Goal: Information Seeking & Learning: Find specific fact

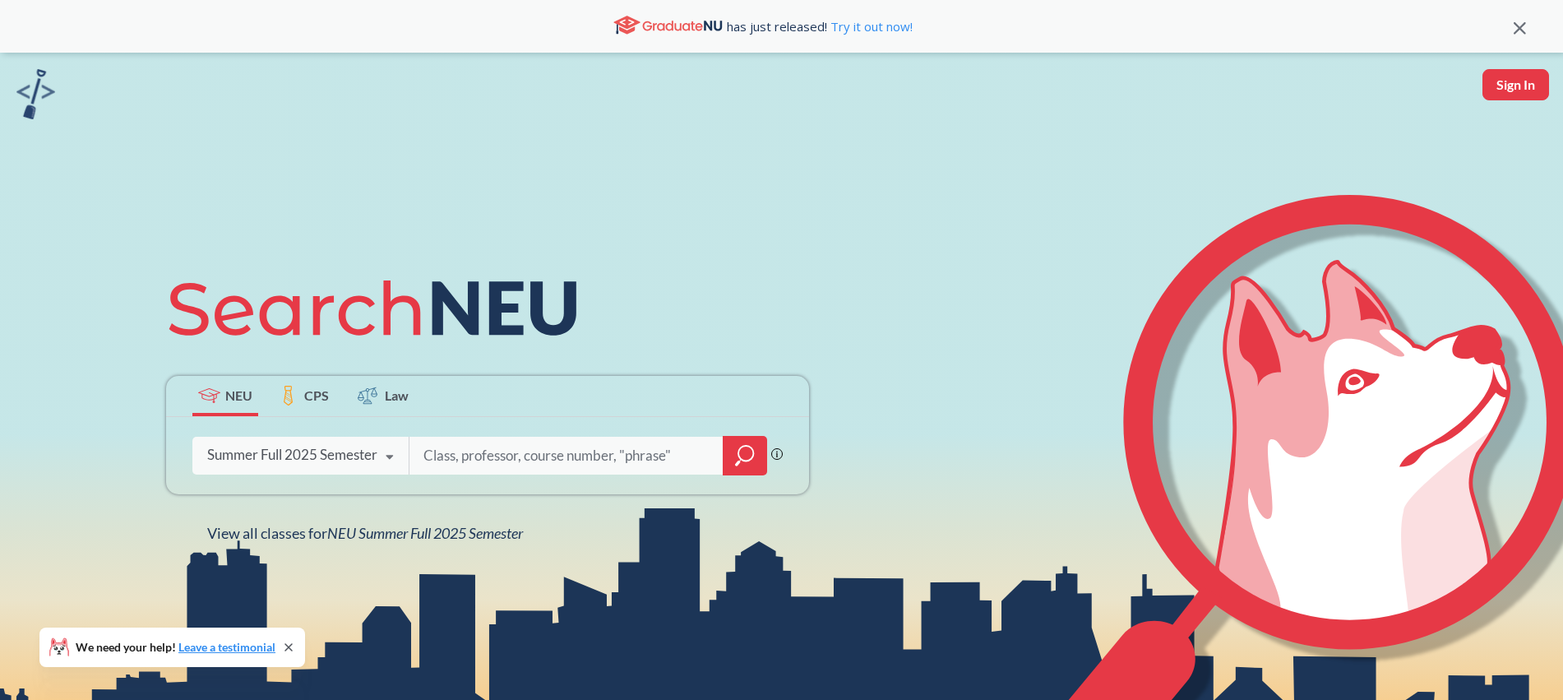
click at [489, 452] on input "search" at bounding box center [566, 455] width 289 height 35
type input "[PERSON_NAME]"
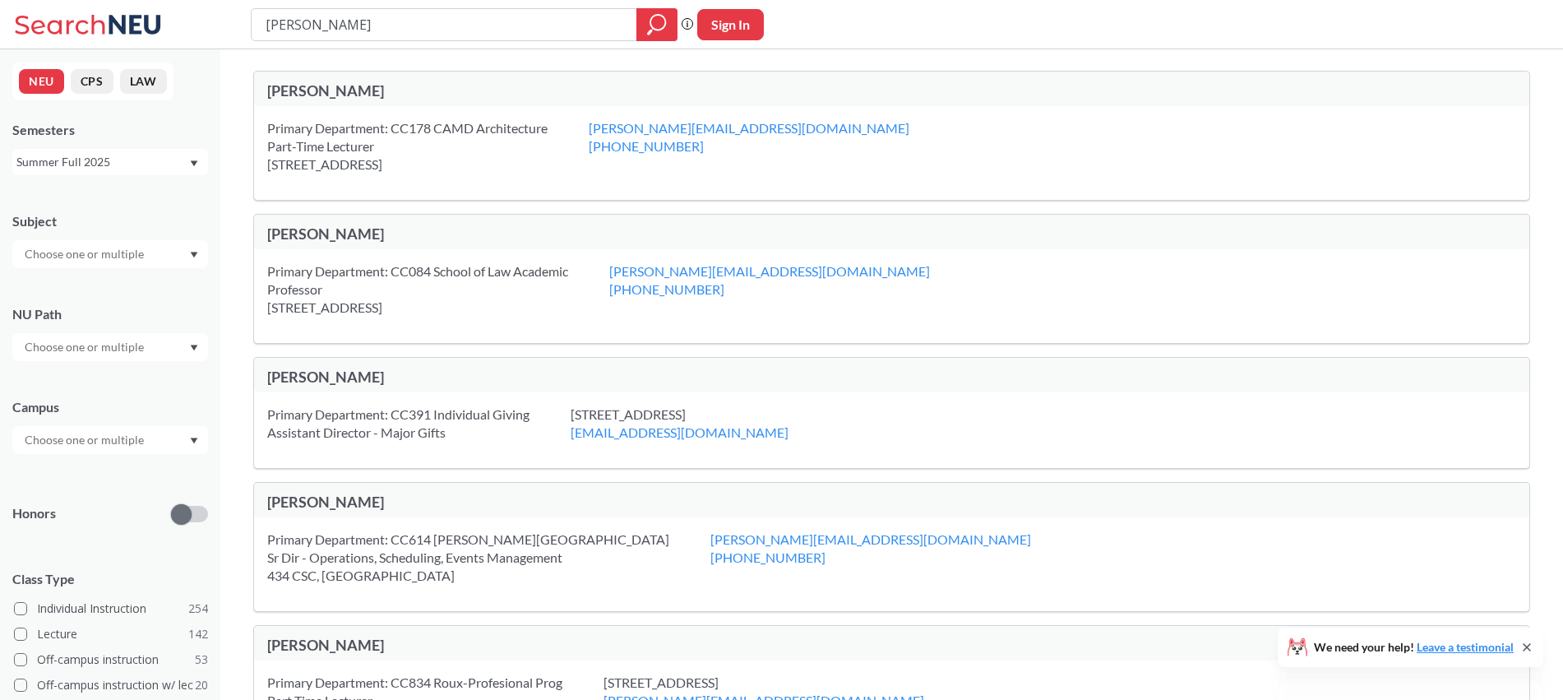
drag, startPoint x: 314, startPoint y: 23, endPoint x: 241, endPoint y: 23, distance: 73.2
click at [239, 24] on div "[PERSON_NAME] Phrase search guarantees the exact search appears in the results.…" at bounding box center [781, 24] width 1563 height 49
type input "[PERSON_NAME]"
click at [657, 26] on icon "magnifying glass" at bounding box center [657, 24] width 20 height 23
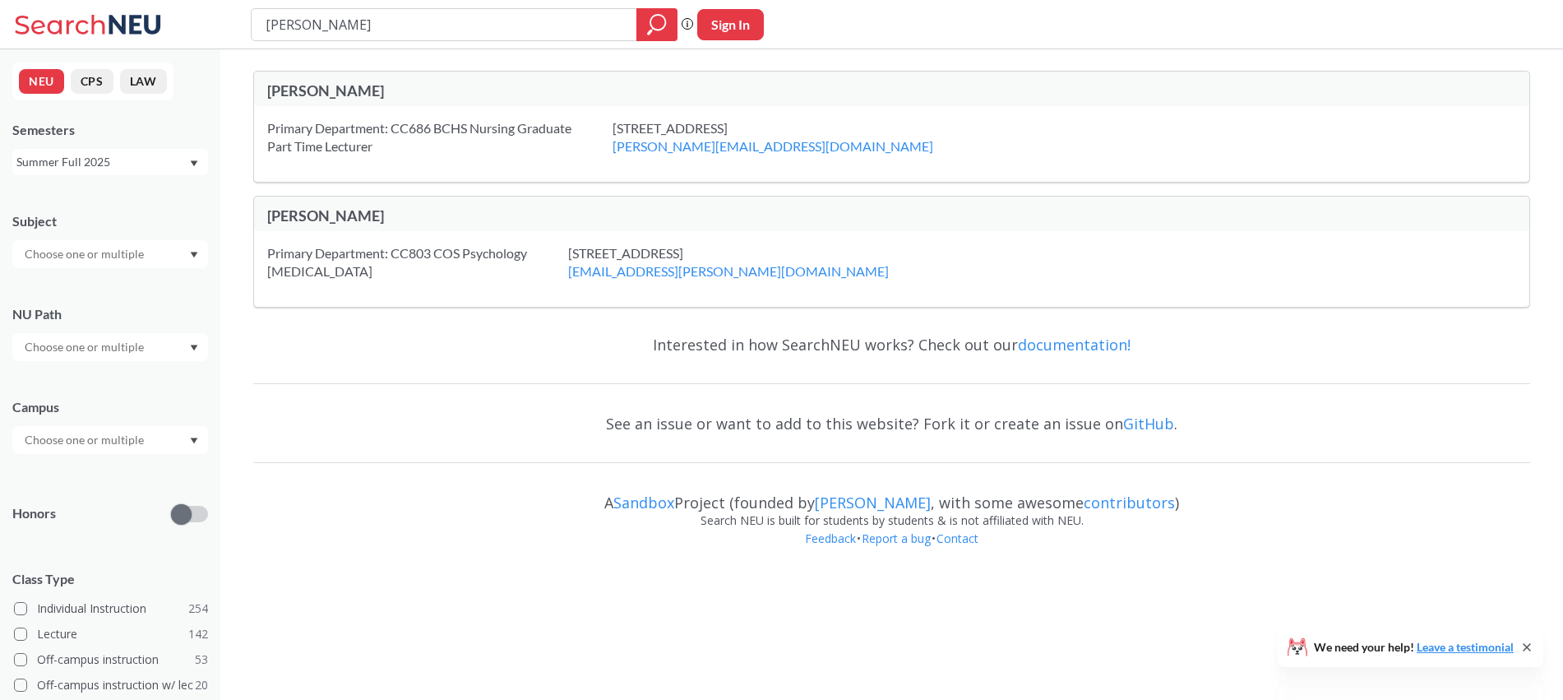
drag, startPoint x: 312, startPoint y: 25, endPoint x: 191, endPoint y: 16, distance: 121.2
click at [192, 15] on div "[PERSON_NAME] Phrase search guarantees the exact search appears in the results.…" at bounding box center [781, 24] width 1563 height 49
type input "[PERSON_NAME]"
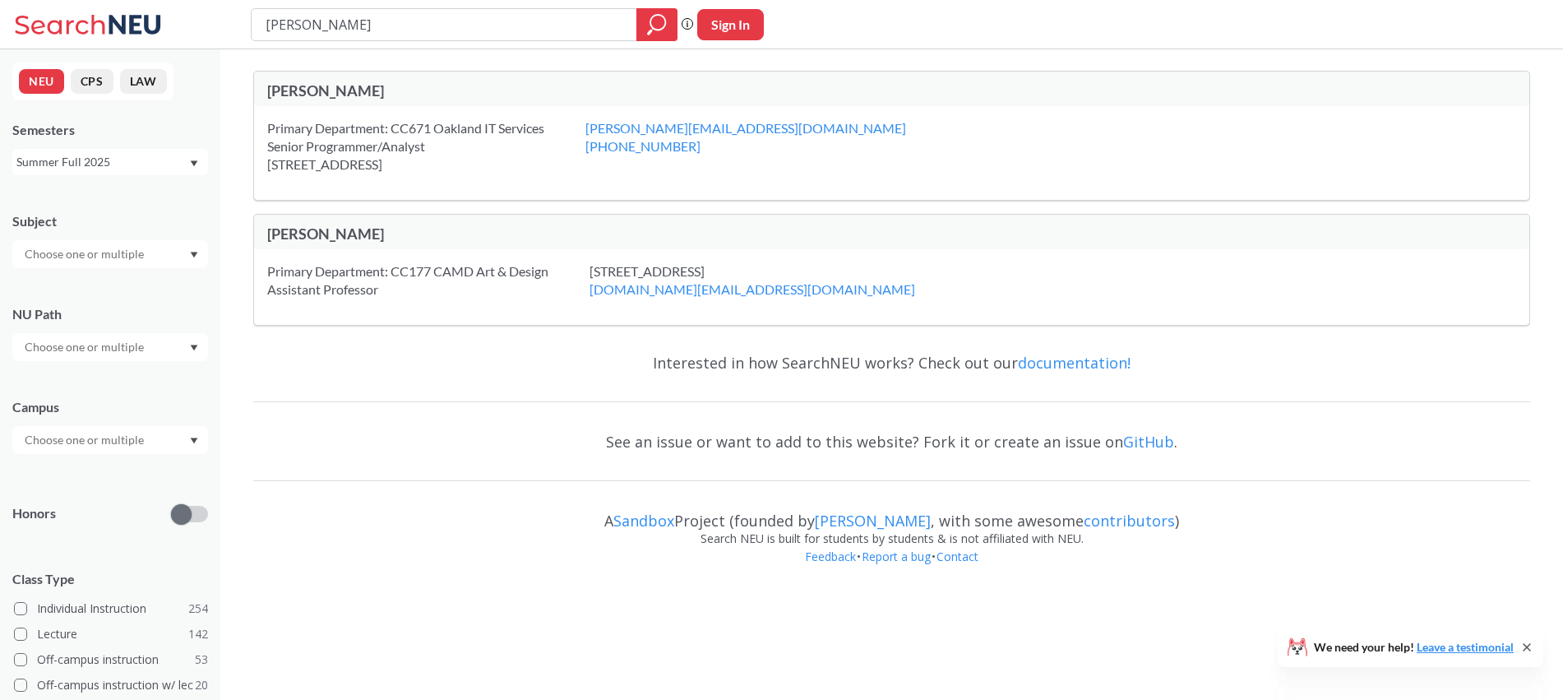
drag, startPoint x: 377, startPoint y: 24, endPoint x: 310, endPoint y: 27, distance: 67.5
click at [174, 11] on div "[PERSON_NAME] Phrase search guarantees the exact search appears in the results.…" at bounding box center [781, 24] width 1563 height 49
type input "[PERSON_NAME]"
